Goal: Information Seeking & Learning: Understand process/instructions

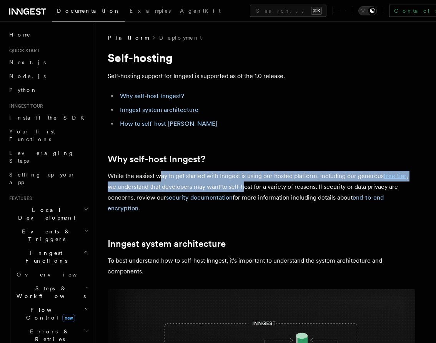
click at [243, 184] on p "While the easiest way to get started with Inngest is using our hosted platform,…" at bounding box center [262, 192] width 308 height 43
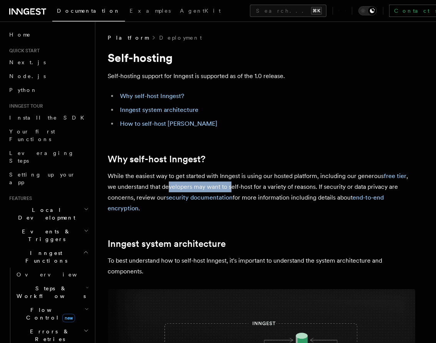
drag, startPoint x: 168, startPoint y: 187, endPoint x: 232, endPoint y: 187, distance: 63.5
click at [232, 187] on p "While the easiest way to get started with Inngest is using our hosted platform,…" at bounding box center [262, 192] width 308 height 43
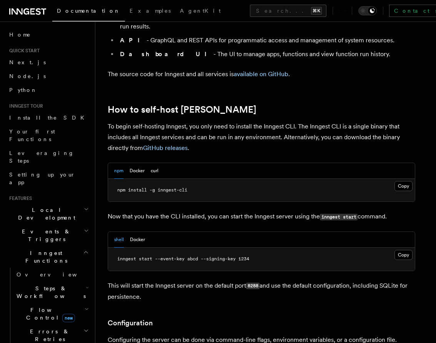
scroll to position [710, 0]
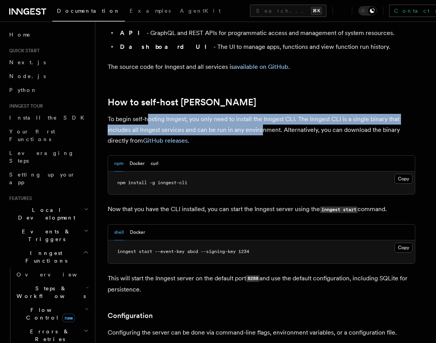
drag, startPoint x: 147, startPoint y: 96, endPoint x: 262, endPoint y: 109, distance: 115.3
click at [261, 114] on p "To begin self-hosting Inngest, you only need to install the Inngest CLI. The In…" at bounding box center [262, 130] width 308 height 32
click at [262, 114] on p "To begin self-hosting Inngest, you only need to install the Inngest CLI. The In…" at bounding box center [262, 130] width 308 height 32
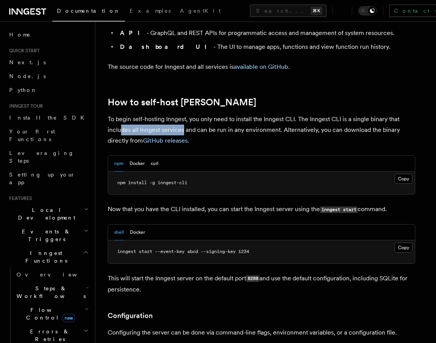
drag, startPoint x: 122, startPoint y: 110, endPoint x: 183, endPoint y: 110, distance: 60.8
click at [183, 114] on p "To begin self-hosting Inngest, you only need to install the Inngest CLI. The In…" at bounding box center [262, 130] width 308 height 32
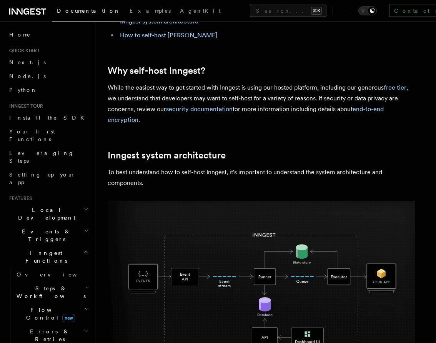
scroll to position [0, 0]
